Goal: Information Seeking & Learning: Learn about a topic

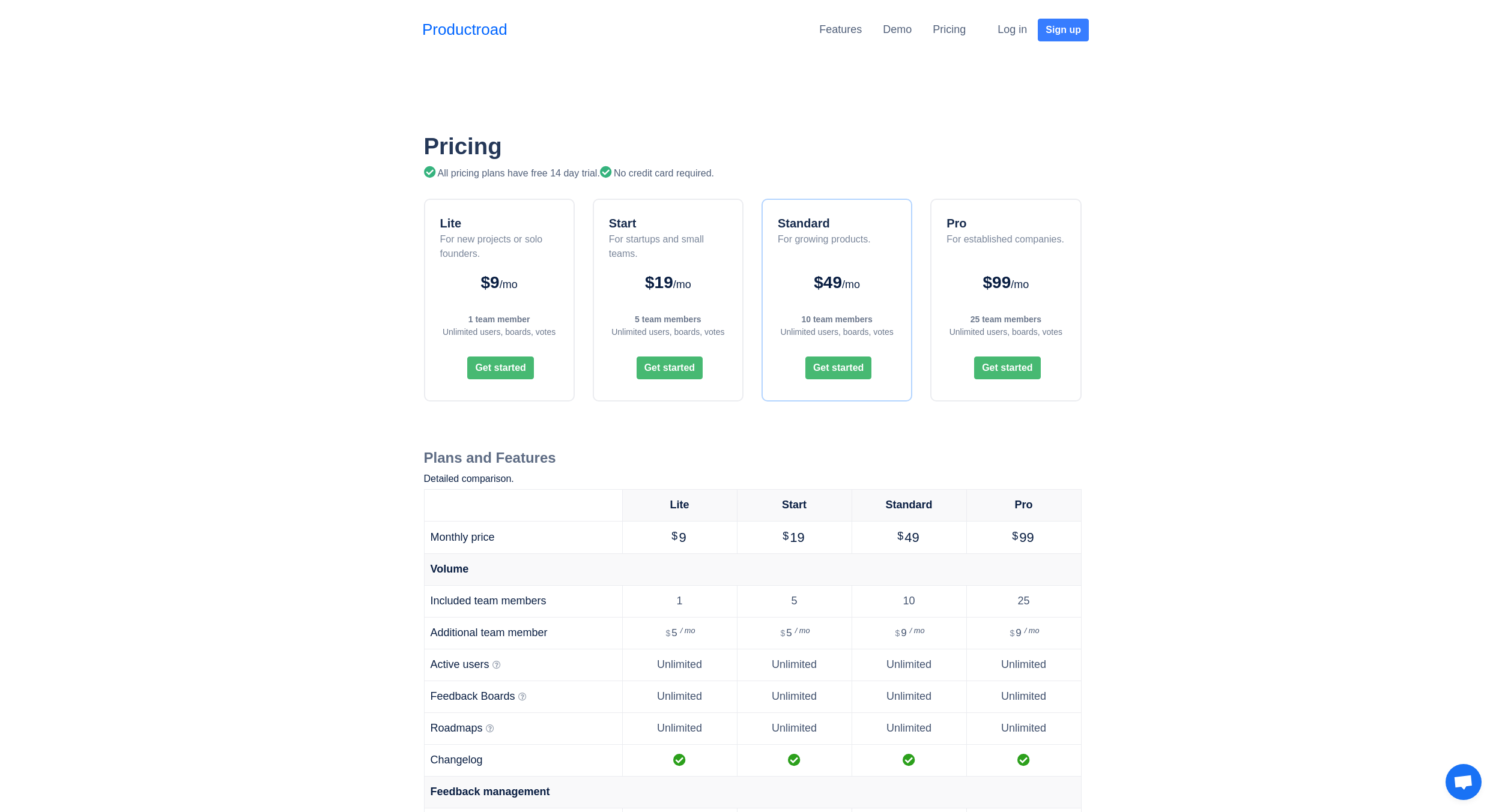
click at [835, 272] on div "$49 /mo" at bounding box center [837, 282] width 124 height 25
click at [831, 315] on strong "10 team members" at bounding box center [836, 320] width 71 height 9
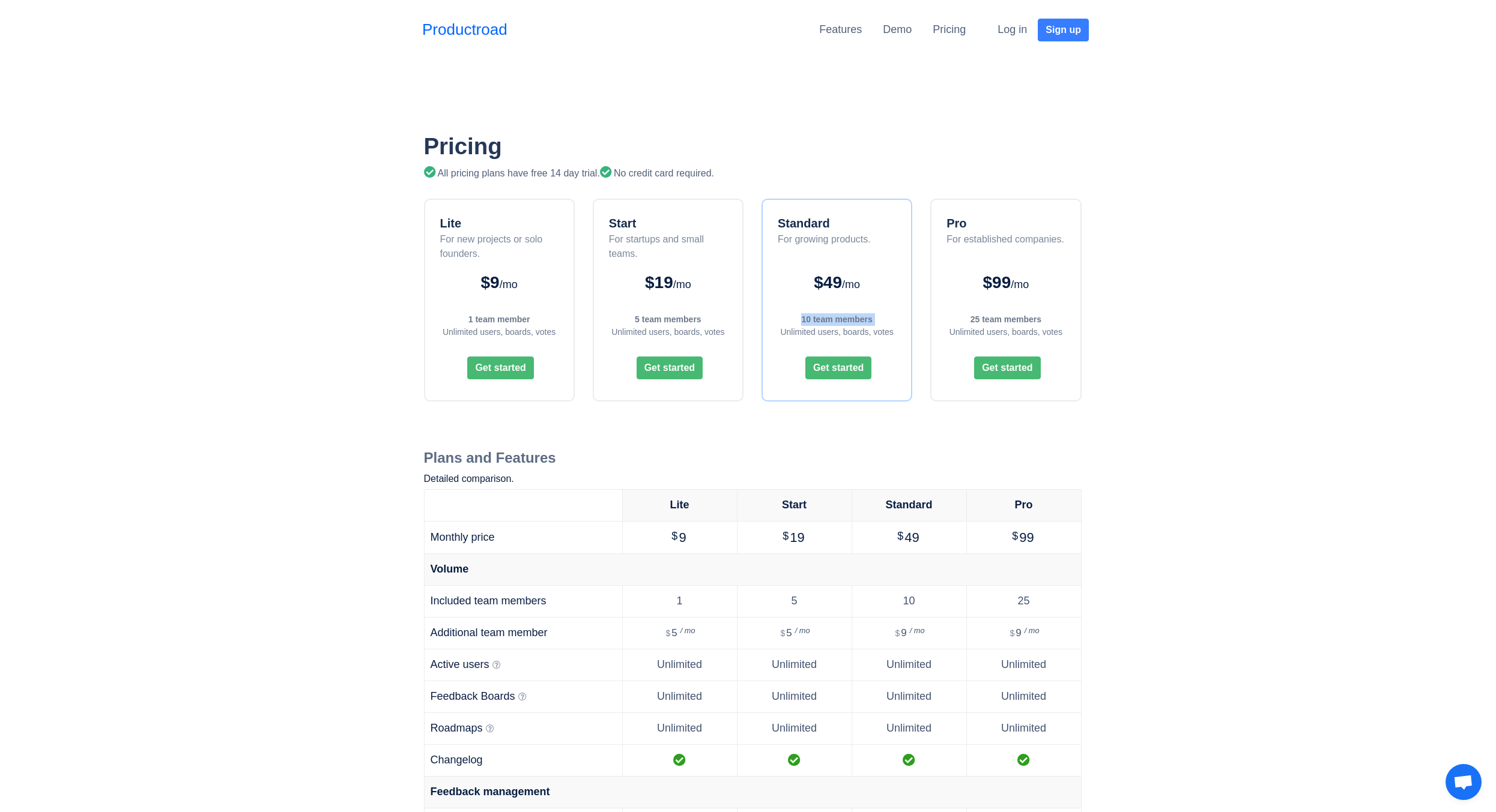
click at [831, 315] on strong "10 team members" at bounding box center [836, 320] width 71 height 9
click at [890, 302] on div "Standard For growing products. $49 /mo 10 team members Unlimited users, boards,…" at bounding box center [837, 300] width 150 height 203
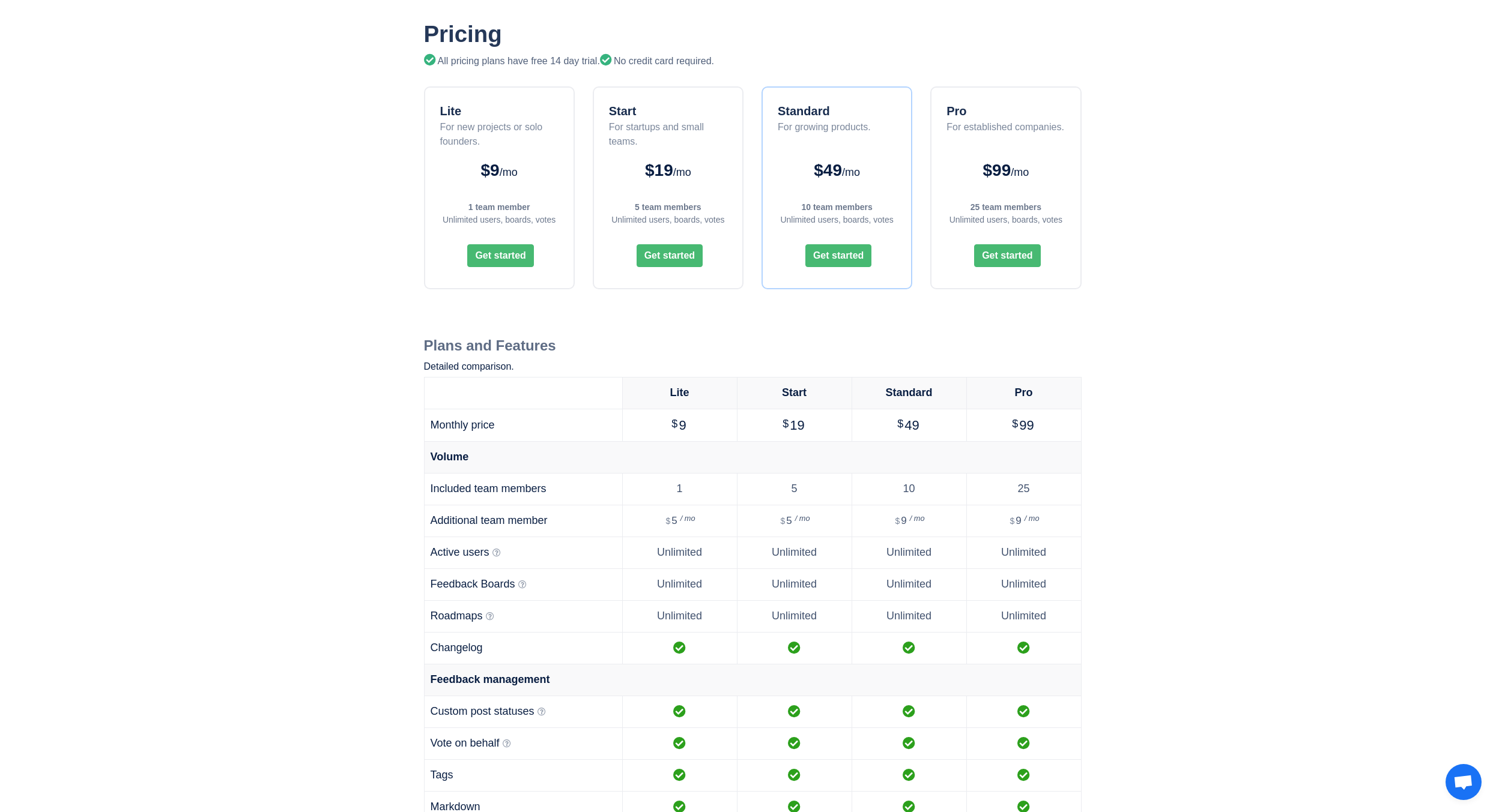
scroll to position [120, 0]
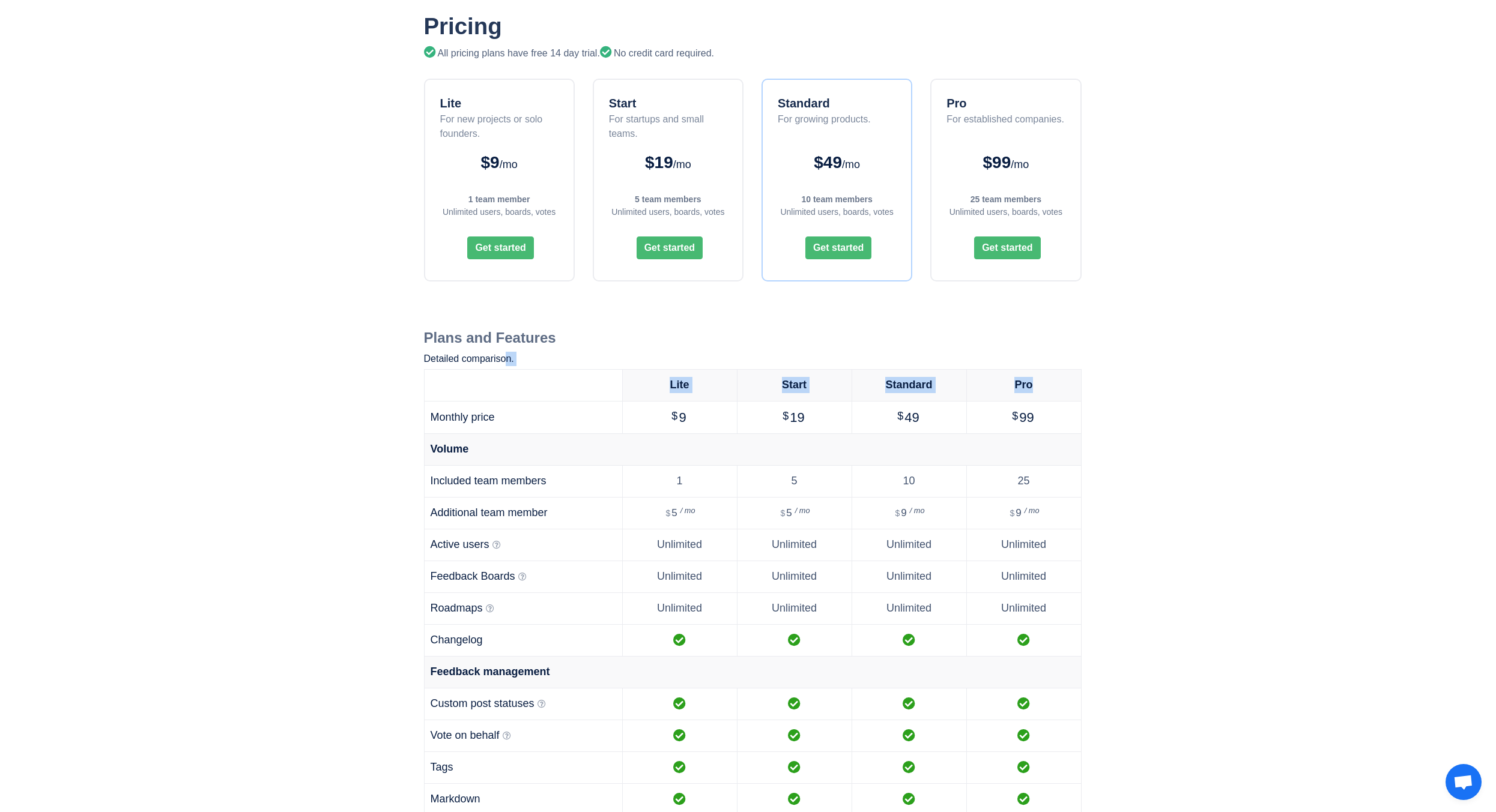
drag, startPoint x: 508, startPoint y: 365, endPoint x: 1128, endPoint y: 385, distance: 620.3
drag, startPoint x: 531, startPoint y: 380, endPoint x: 1098, endPoint y: 461, distance: 572.8
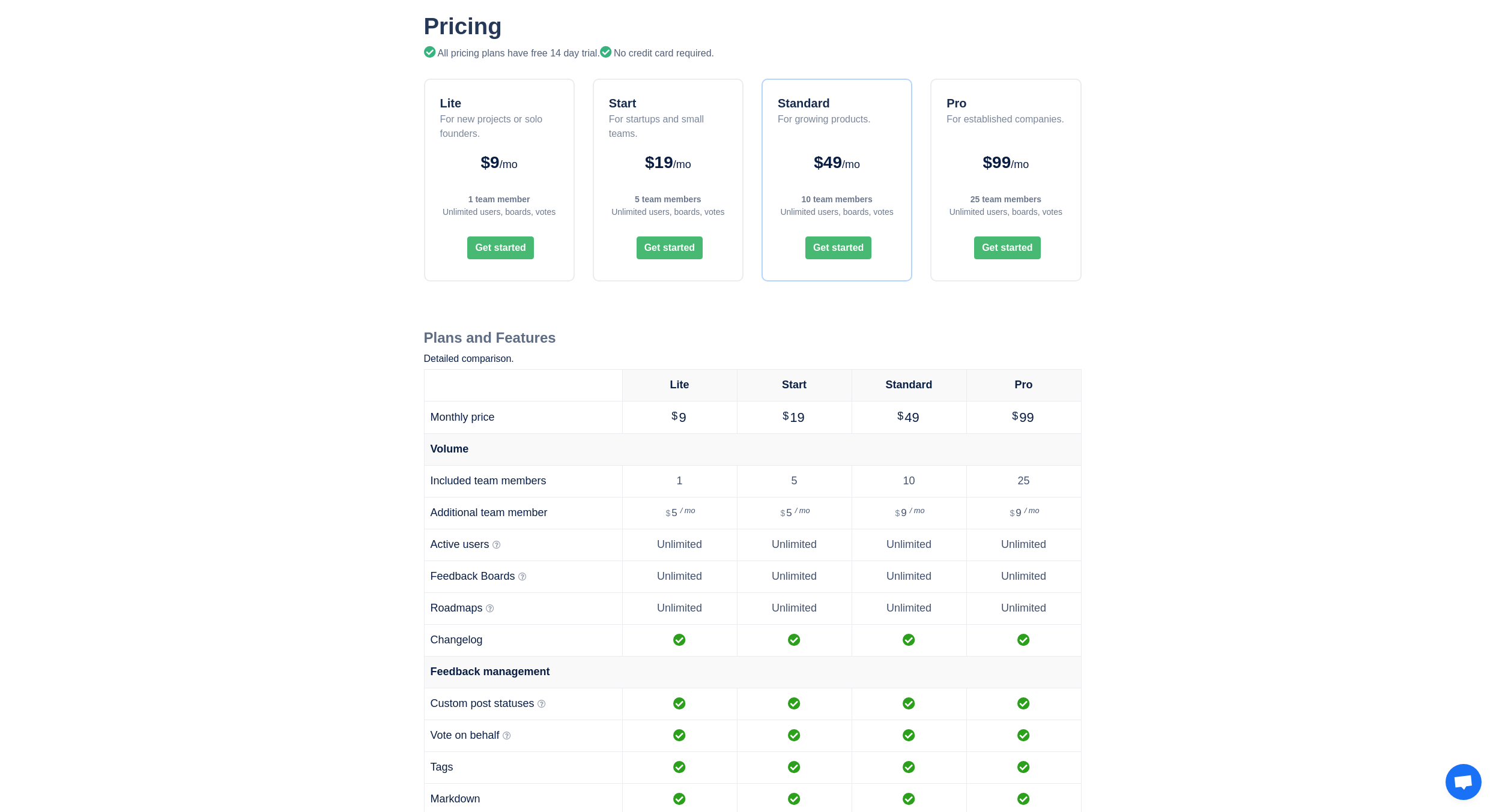
drag, startPoint x: 482, startPoint y: 474, endPoint x: 1047, endPoint y: 520, distance: 566.9
click at [1047, 520] on td "$ 9 / mo" at bounding box center [1024, 513] width 115 height 32
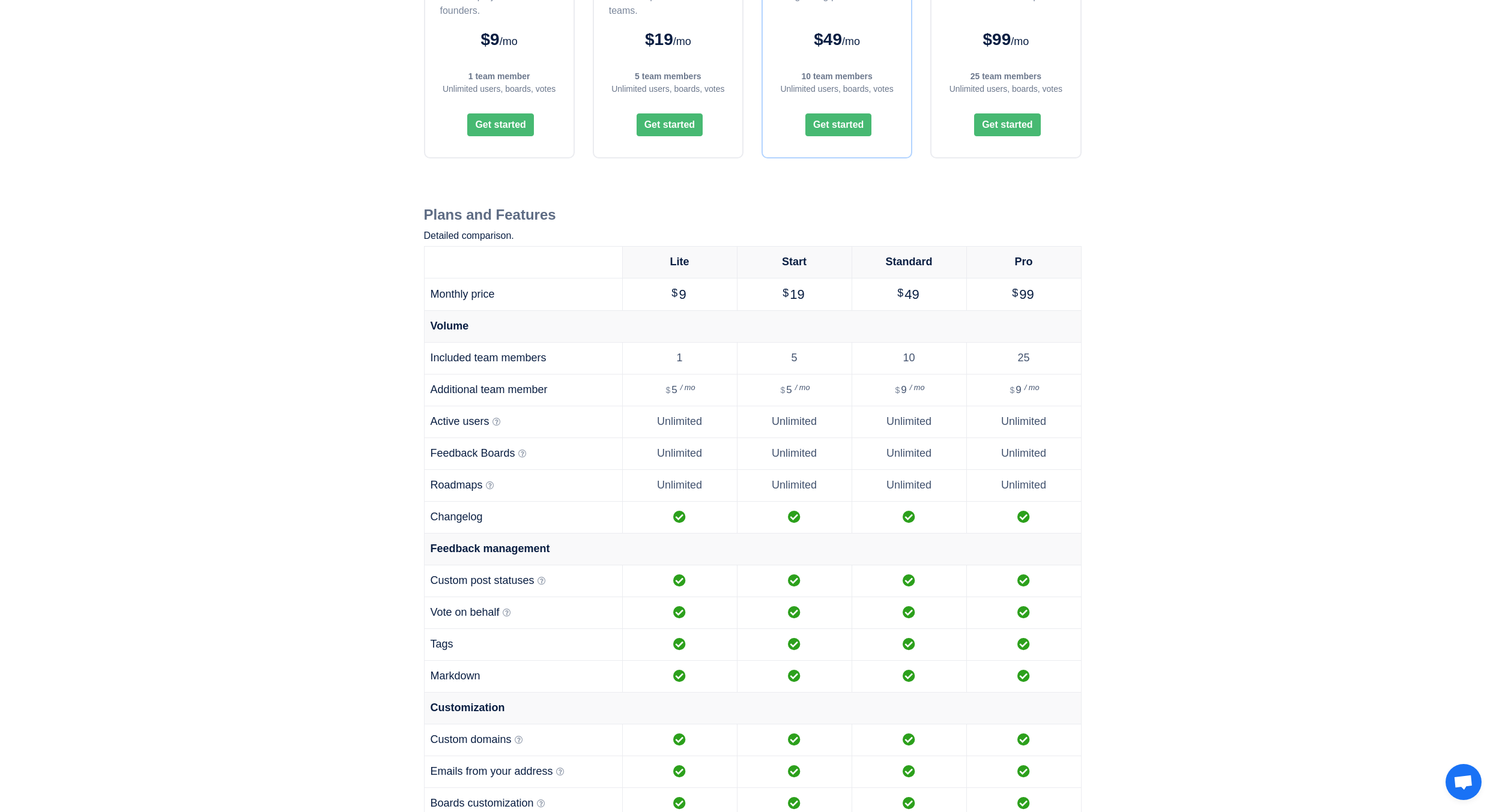
scroll to position [262, 0]
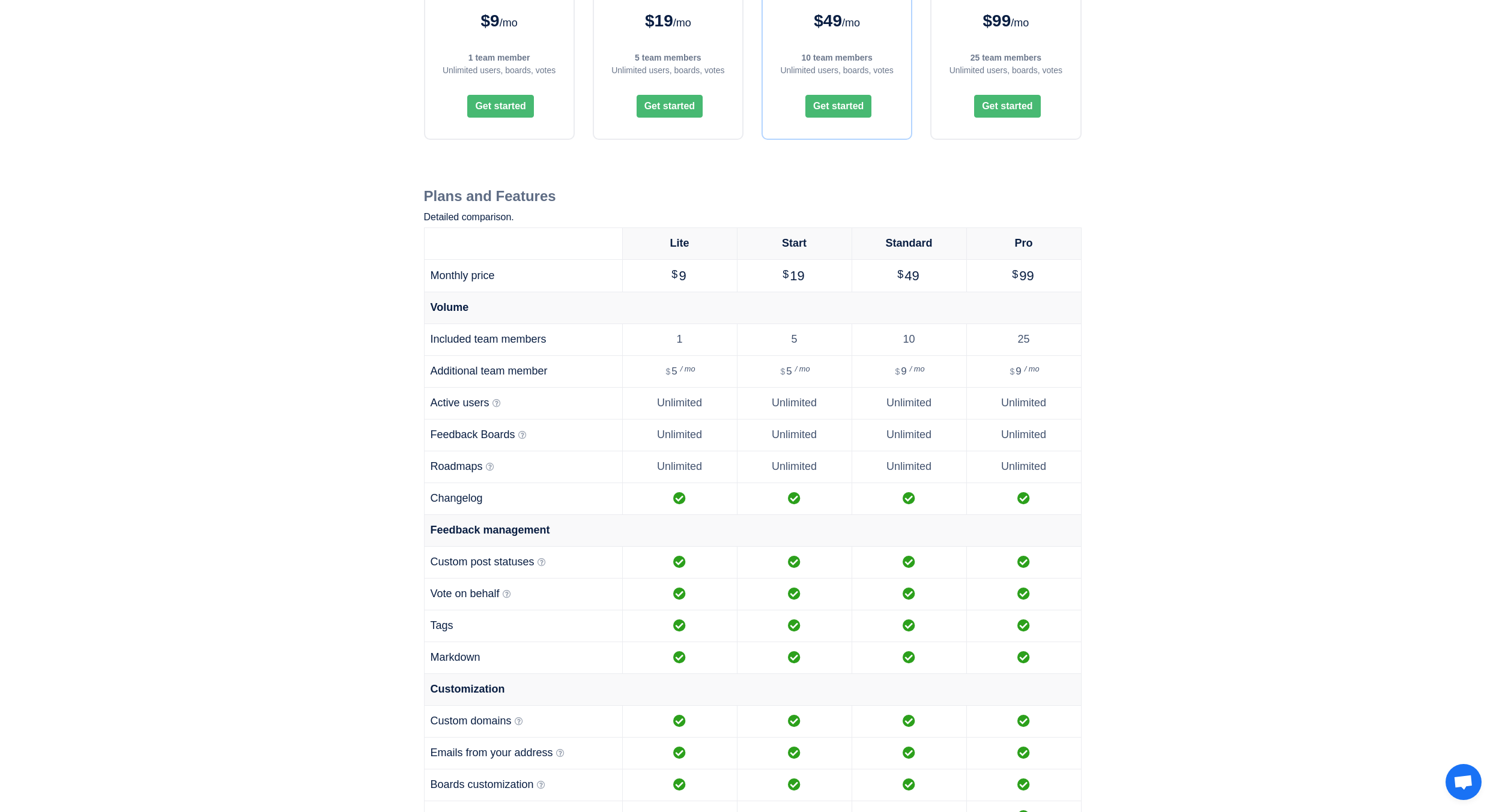
drag, startPoint x: 435, startPoint y: 382, endPoint x: 1048, endPoint y: 360, distance: 613.4
click at [1048, 360] on tr "Additional team member $ 5 / mo $ 5 / mo $ 9 / mo $ 9 / mo" at bounding box center [752, 371] width 657 height 32
click at [1048, 360] on td "$ 9 / mo" at bounding box center [1024, 371] width 115 height 32
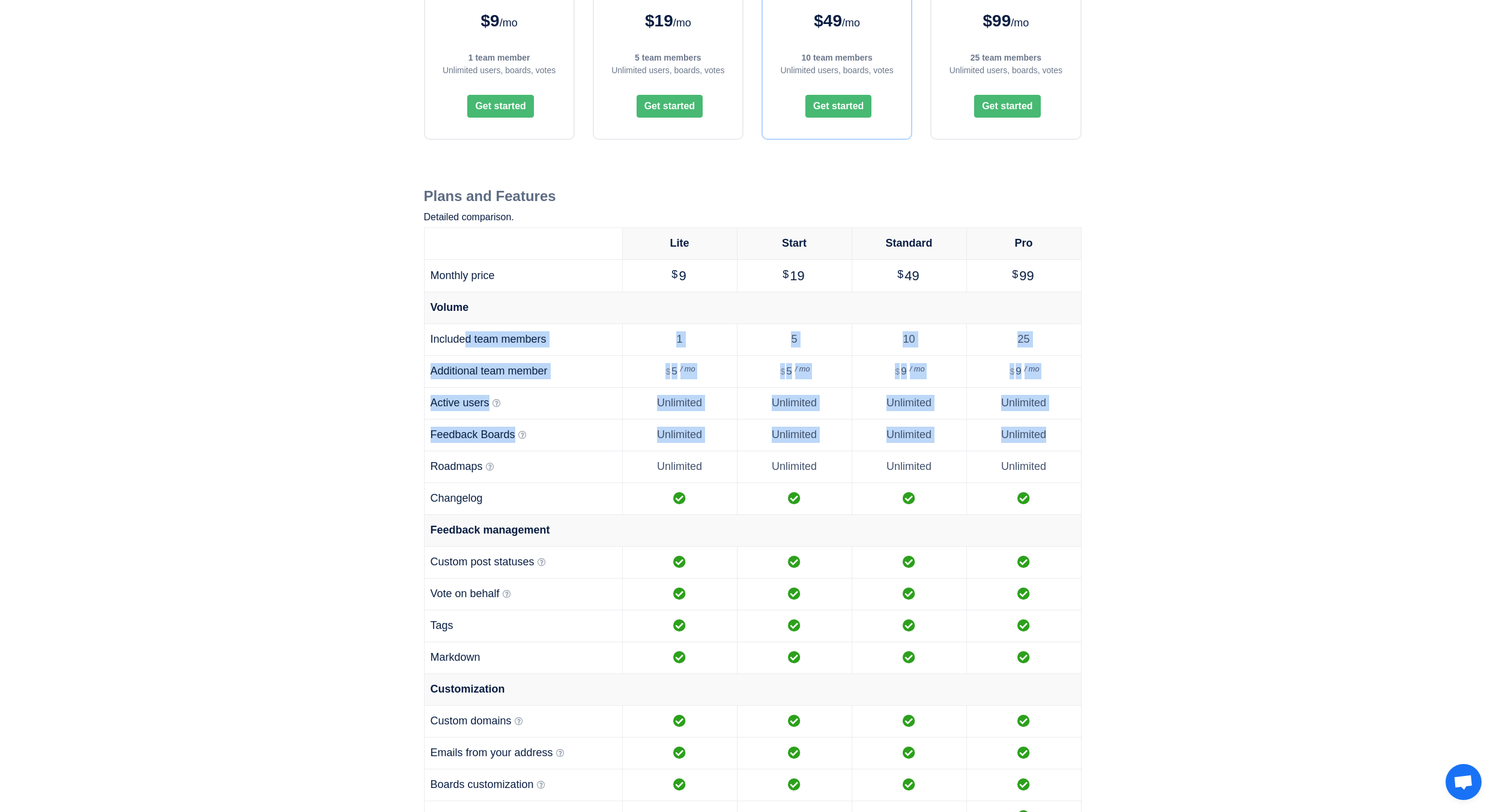
drag, startPoint x: 468, startPoint y: 338, endPoint x: 1073, endPoint y: 435, distance: 612.7
click at [1070, 433] on td "Unlimited" at bounding box center [1024, 435] width 115 height 32
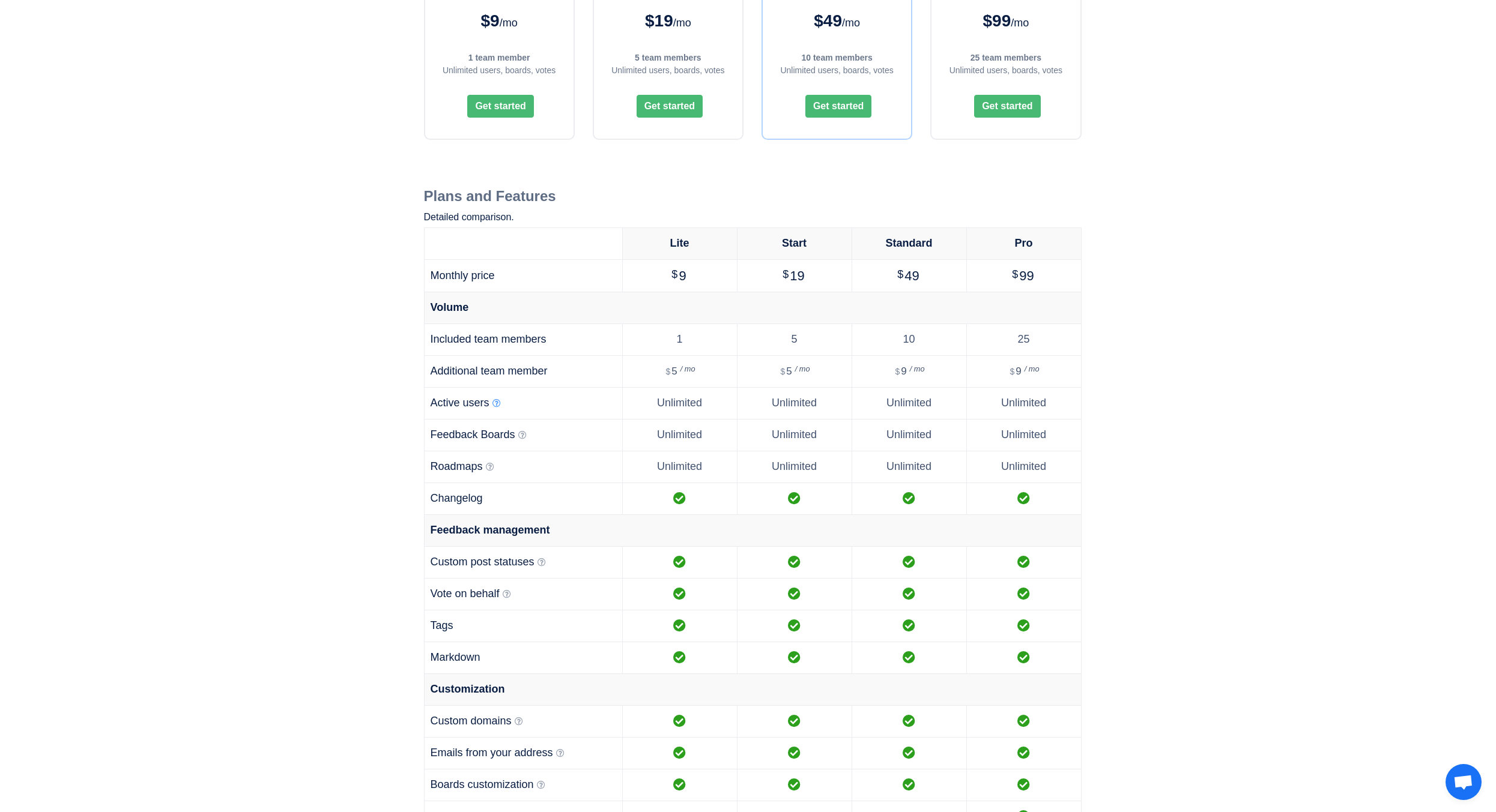
click at [496, 407] on icon at bounding box center [496, 403] width 8 height 8
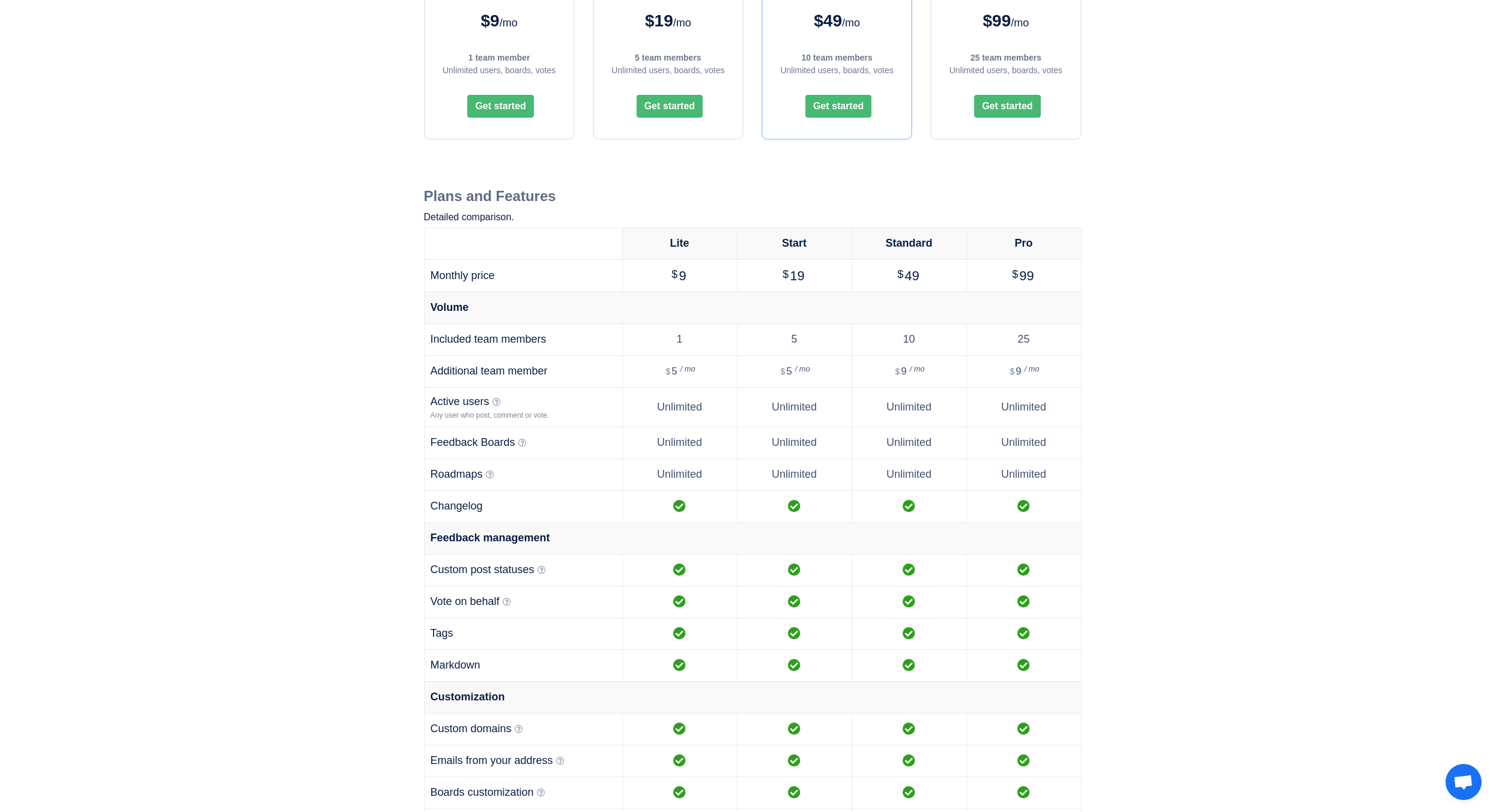
click at [572, 448] on td "Feedback Boards A board for a specific feedback category, e.g. "Feature request…" at bounding box center [523, 443] width 198 height 32
click at [527, 440] on td "Feedback Boards A board for a specific feedback category, e.g. "Feature request…" at bounding box center [523, 443] width 198 height 32
click at [524, 444] on icon at bounding box center [522, 443] width 8 height 8
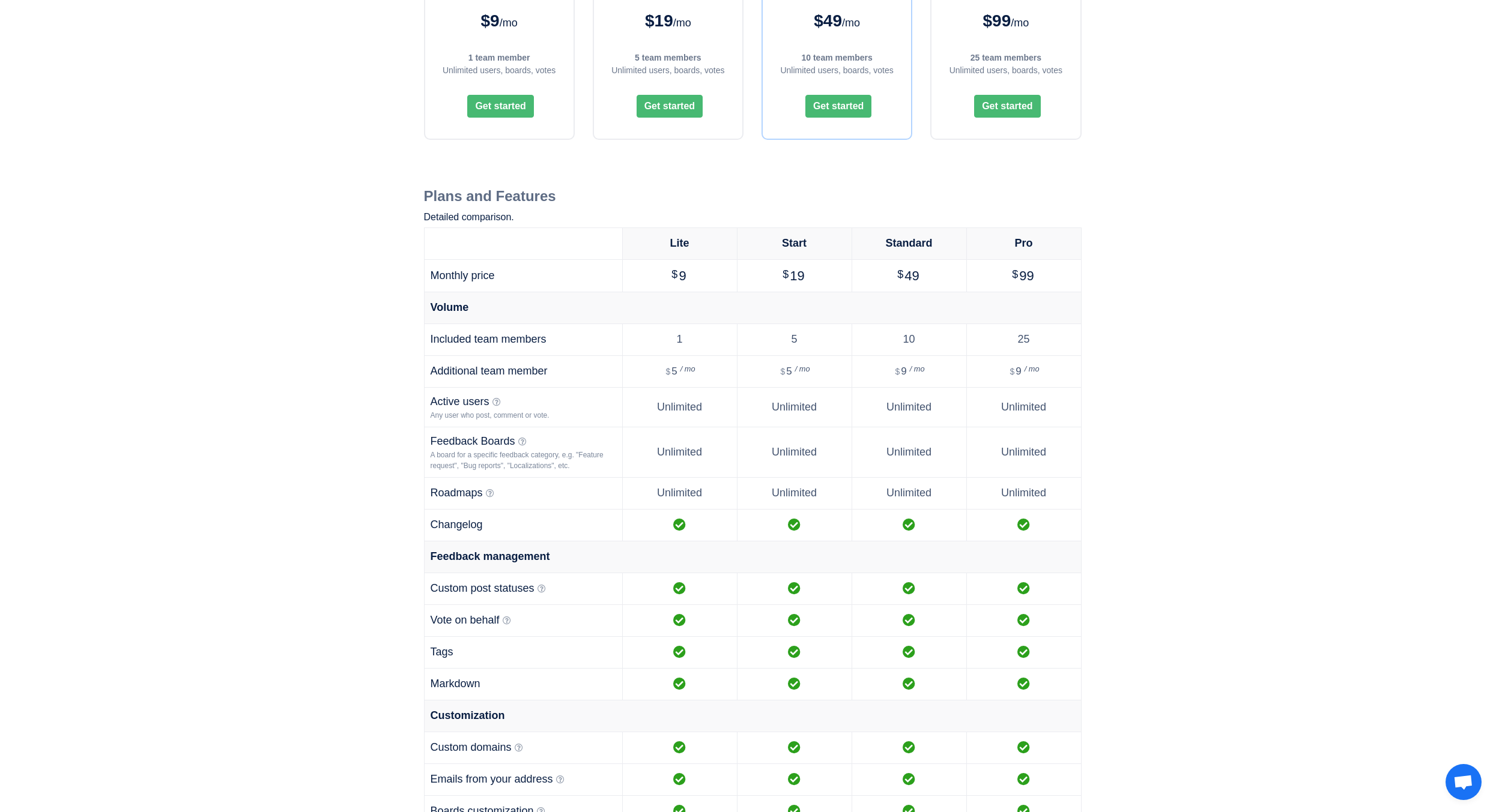
click at [510, 463] on div "A board for a specific feedback category, e.g. "Feature request", "Bug reports"…" at bounding box center [523, 461] width 185 height 22
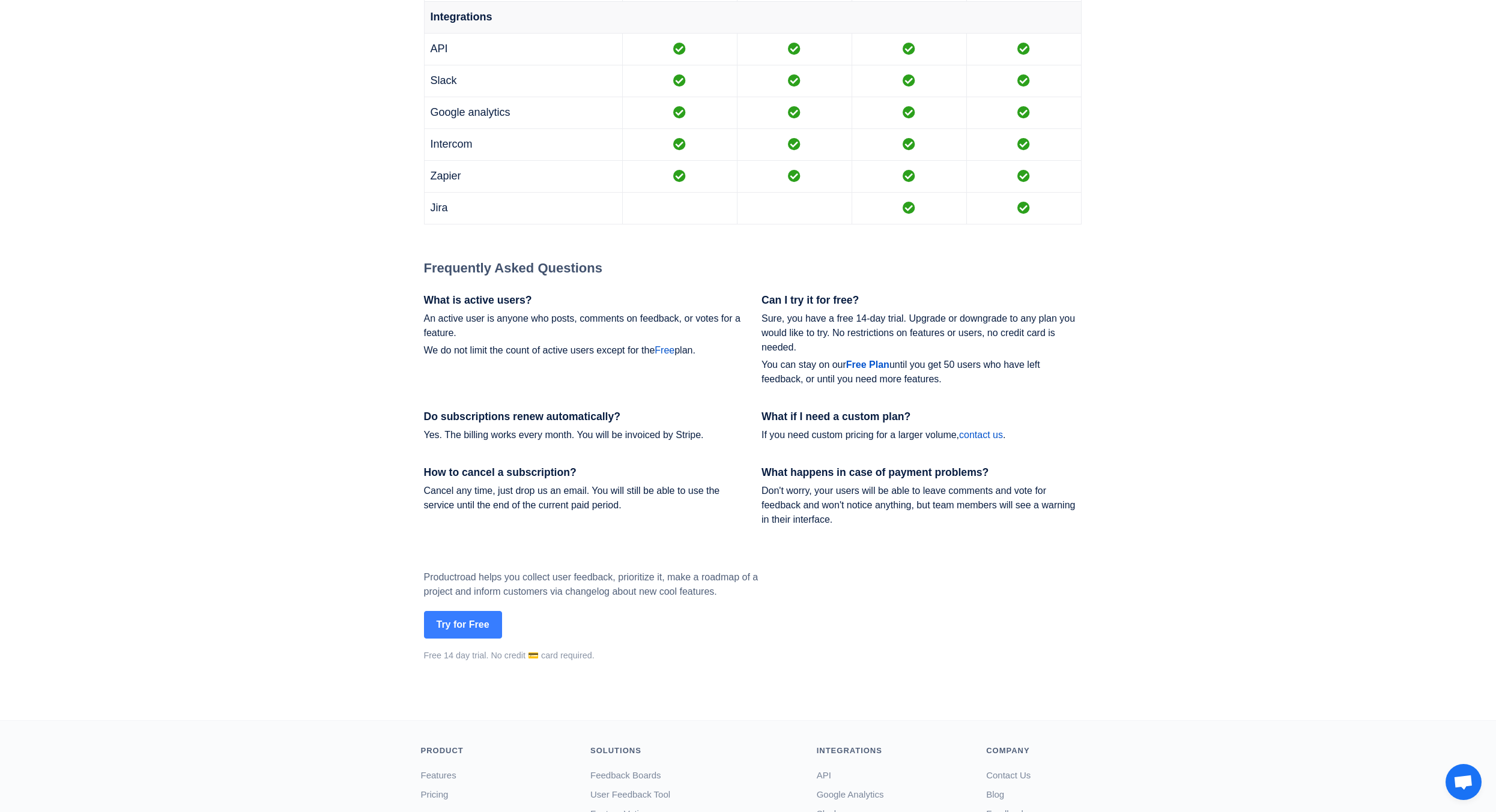
scroll to position [1490, 0]
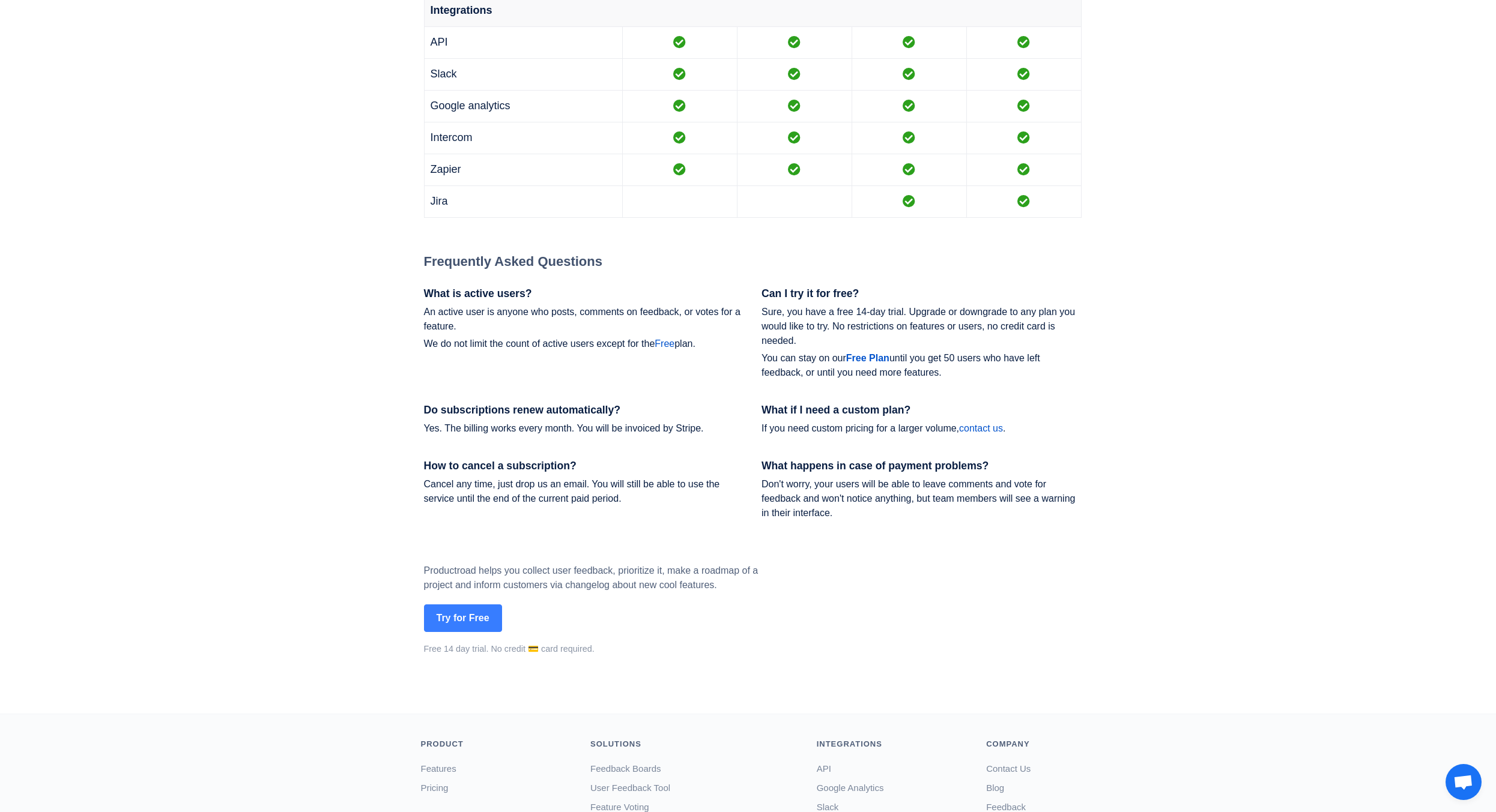
click at [543, 306] on p "An active user is anyone who posts, comments on feedback, or votes for a featur…" at bounding box center [584, 320] width 321 height 29
click at [517, 342] on p "We do not limit the count of active users except for the Free plan." at bounding box center [584, 343] width 321 height 14
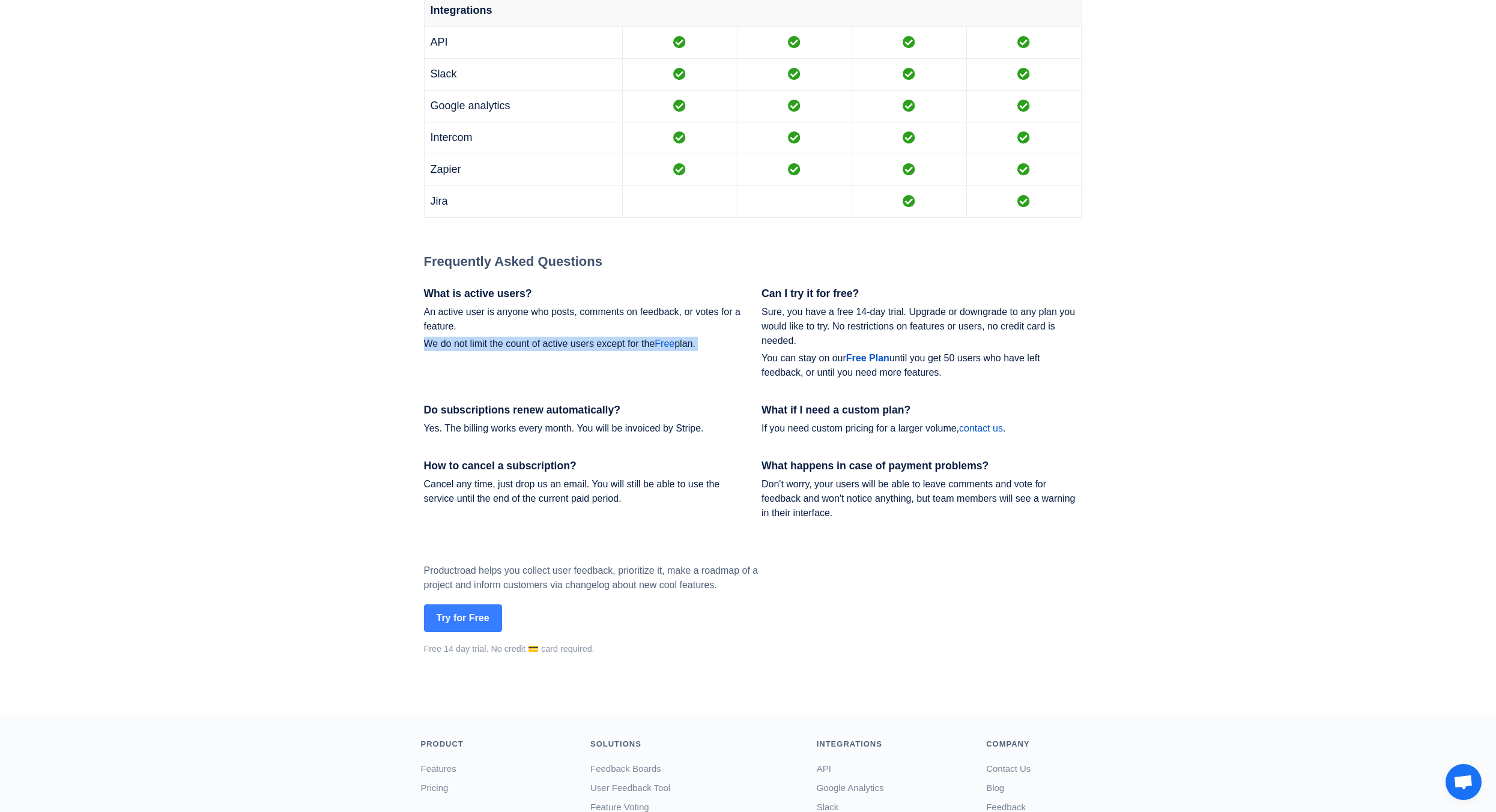
click at [517, 342] on p "We do not limit the count of active users except for the Free plan." at bounding box center [584, 343] width 321 height 14
click at [658, 359] on div "What is active users? An active user is anyone who posts, comments on feedback,…" at bounding box center [584, 346] width 339 height 117
click at [605, 410] on h3 "Do subscriptions renew automatically?" at bounding box center [584, 410] width 321 height 12
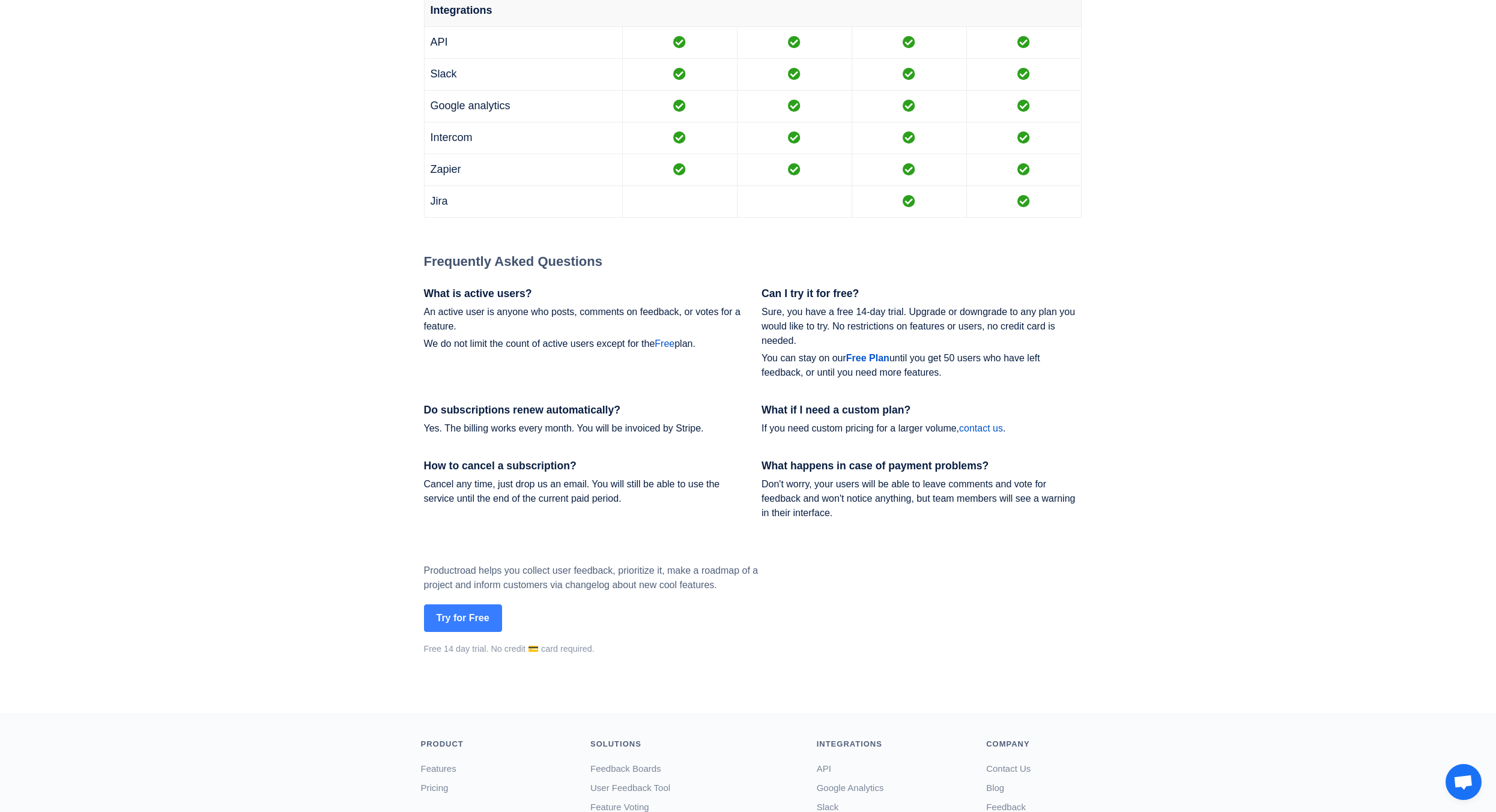
click at [641, 449] on div "Do subscriptions renew automatically? Yes. The billing works every month. You w…" at bounding box center [584, 431] width 339 height 55
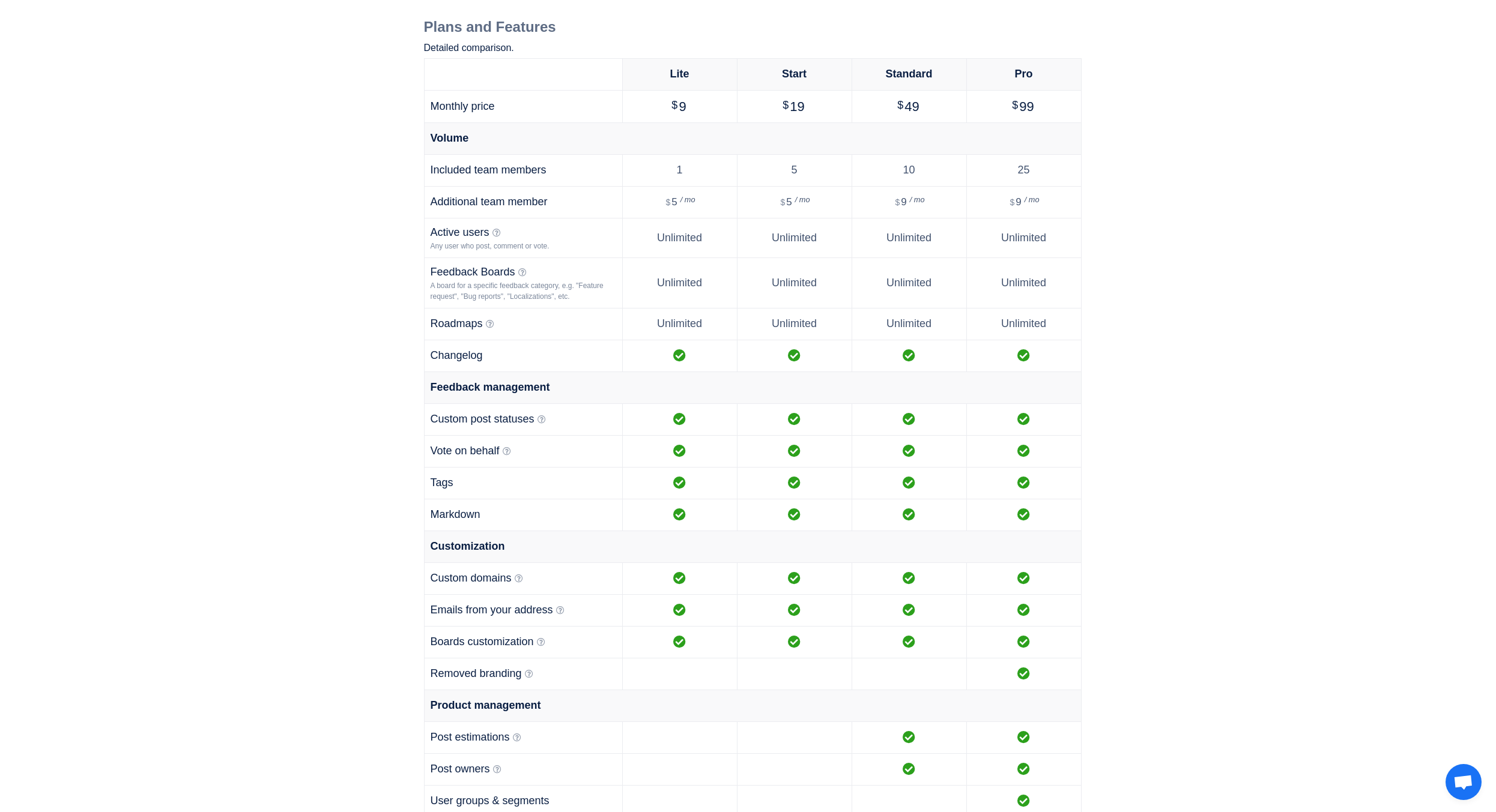
scroll to position [0, 0]
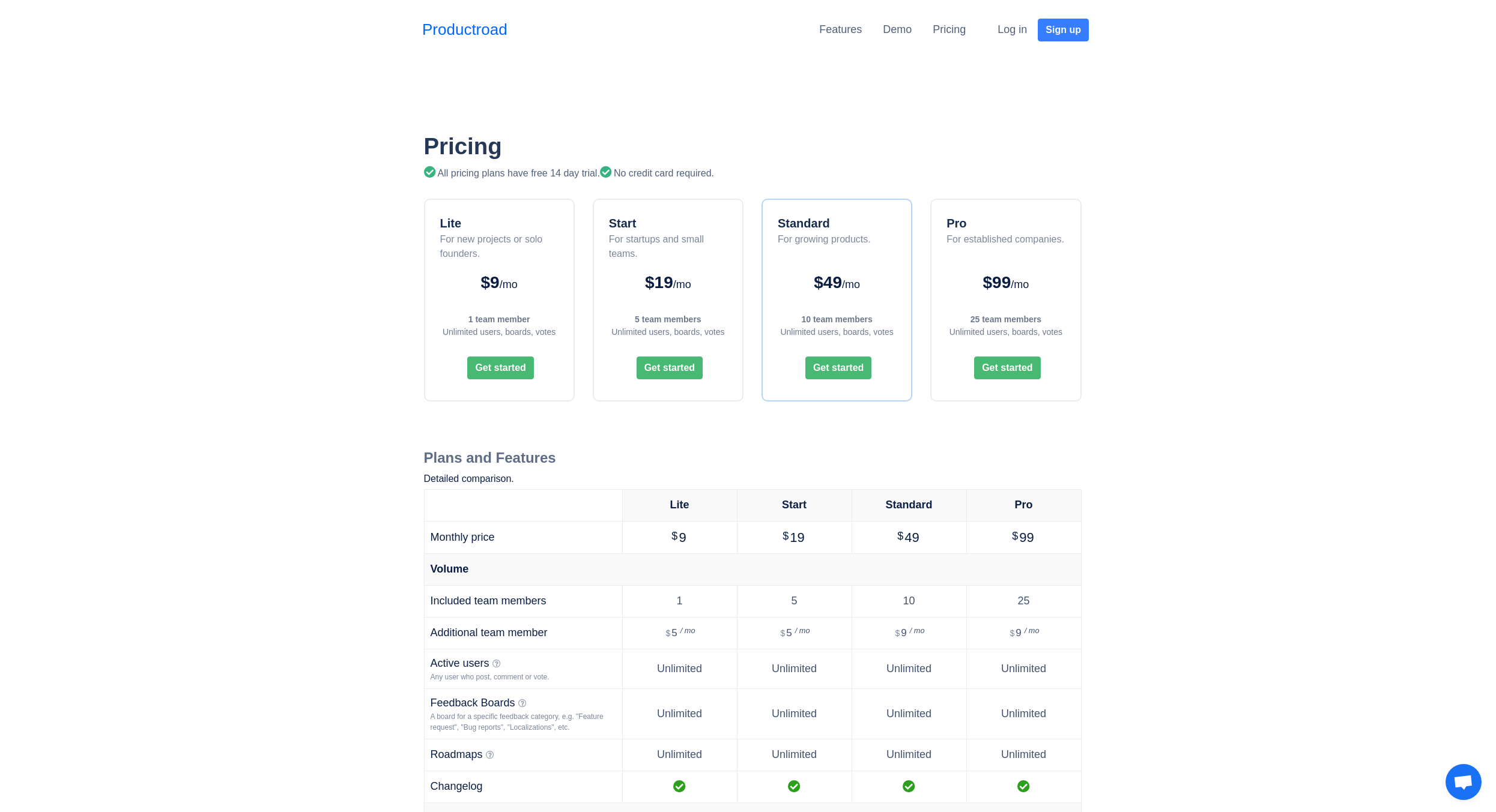
click at [1044, 217] on div "Pro" at bounding box center [1005, 223] width 118 height 18
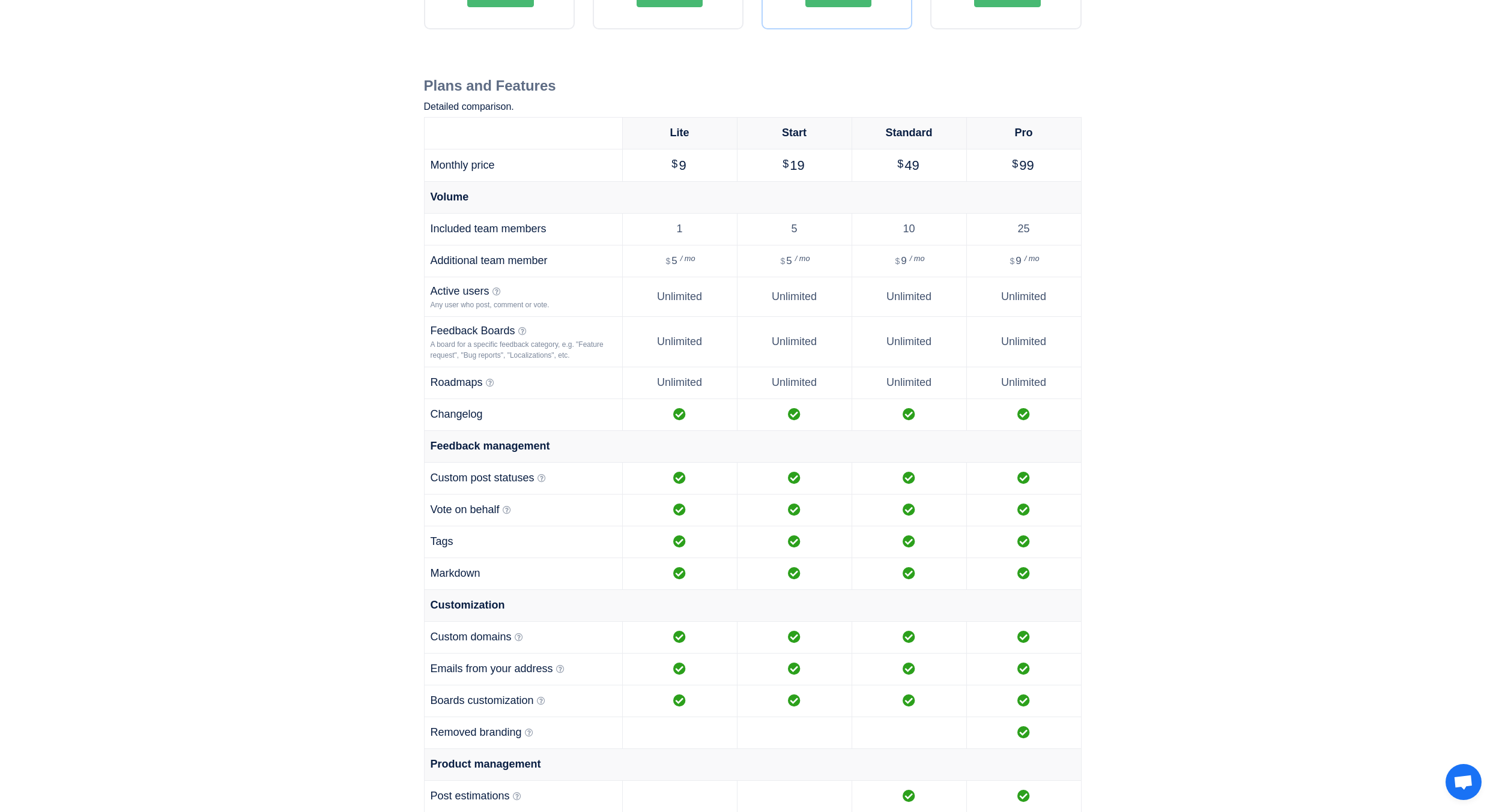
scroll to position [480, 0]
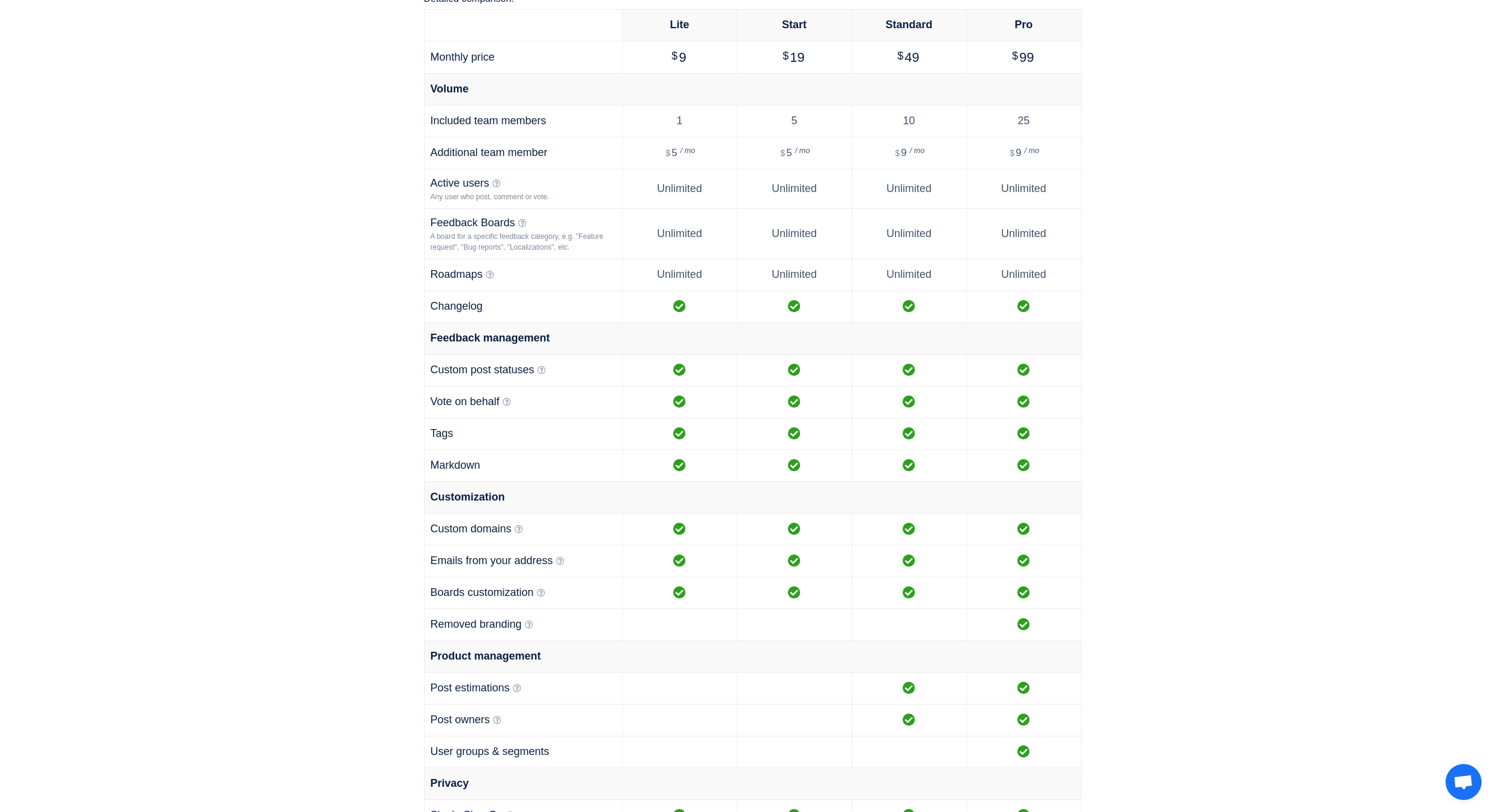
click at [1184, 332] on div "Pricing All pricing plans have free 14 day trial. No credit card required. Lite…" at bounding box center [748, 687] width 1496 height 2070
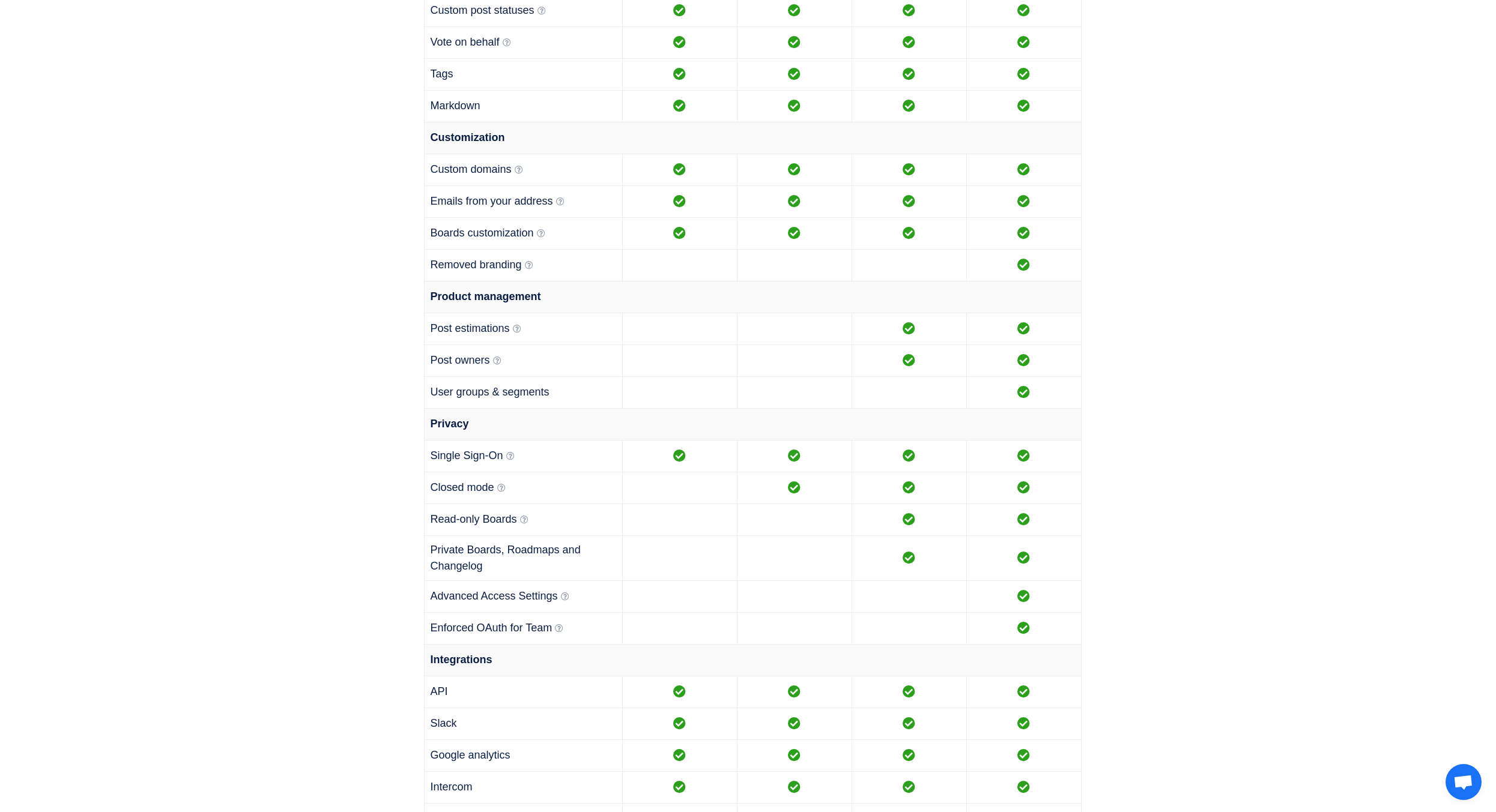
scroll to position [840, 0]
click at [510, 453] on icon at bounding box center [511, 455] width 8 height 8
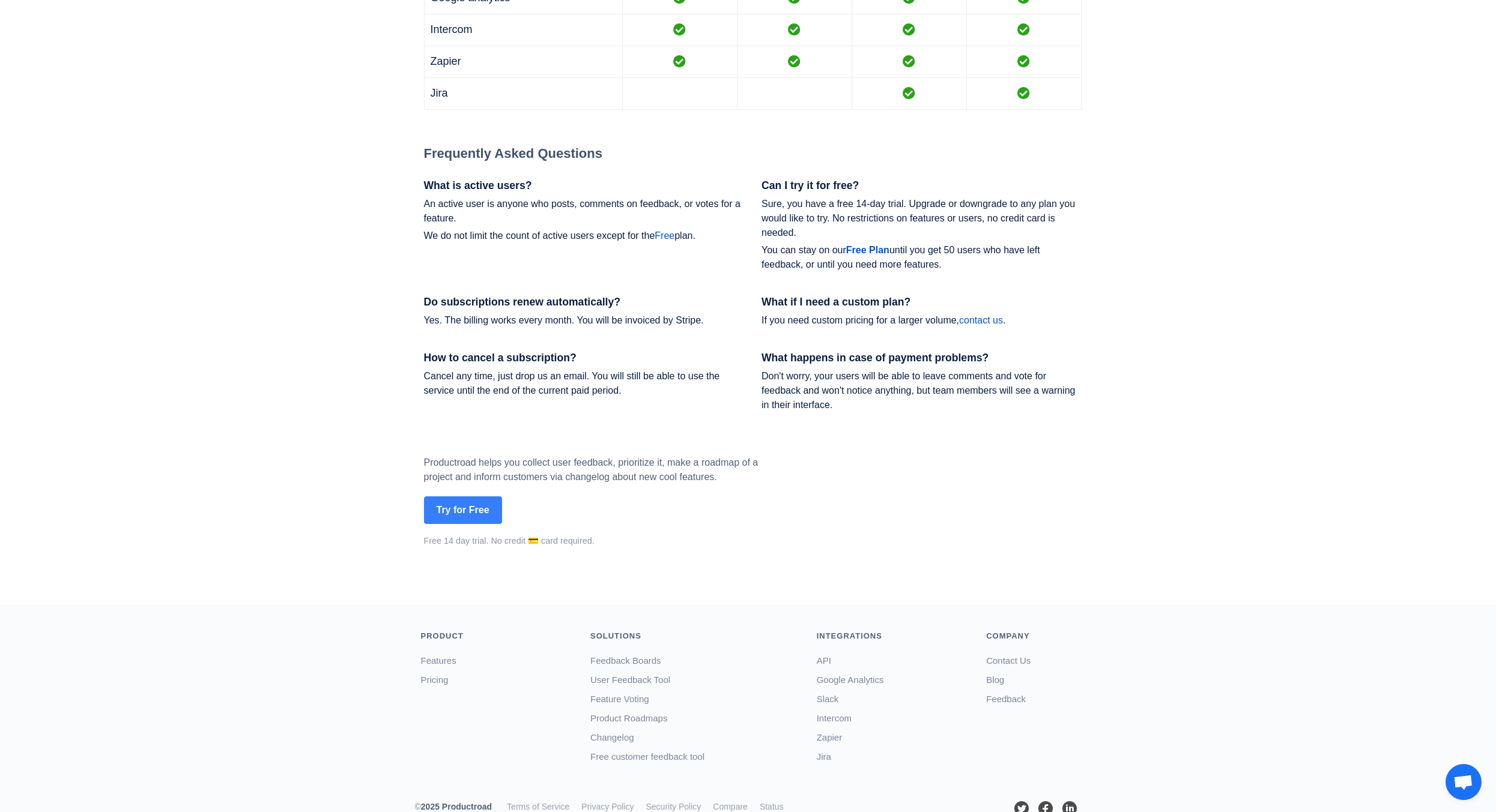
scroll to position [1646, 0]
